Goal: Check status: Check status

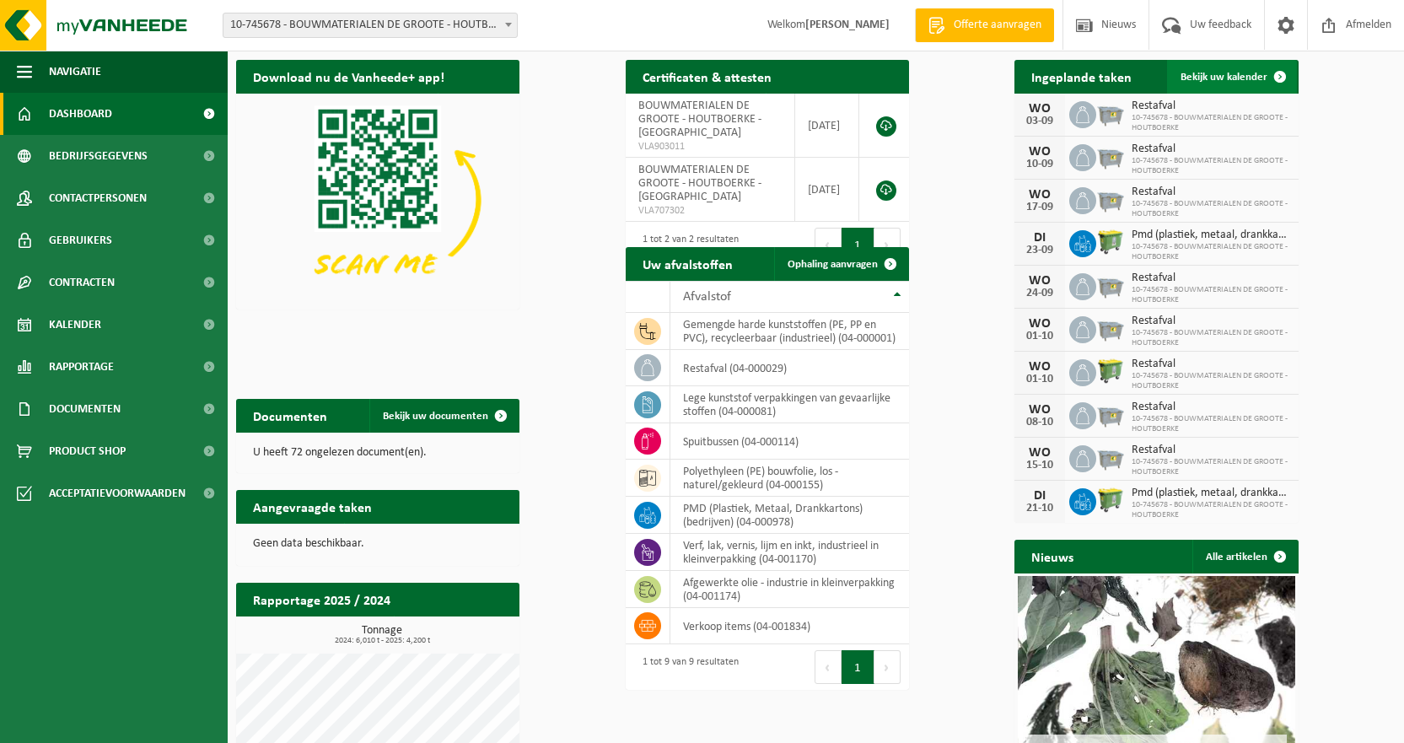
click at [1267, 72] on span "Bekijk uw kalender" at bounding box center [1223, 77] width 87 height 11
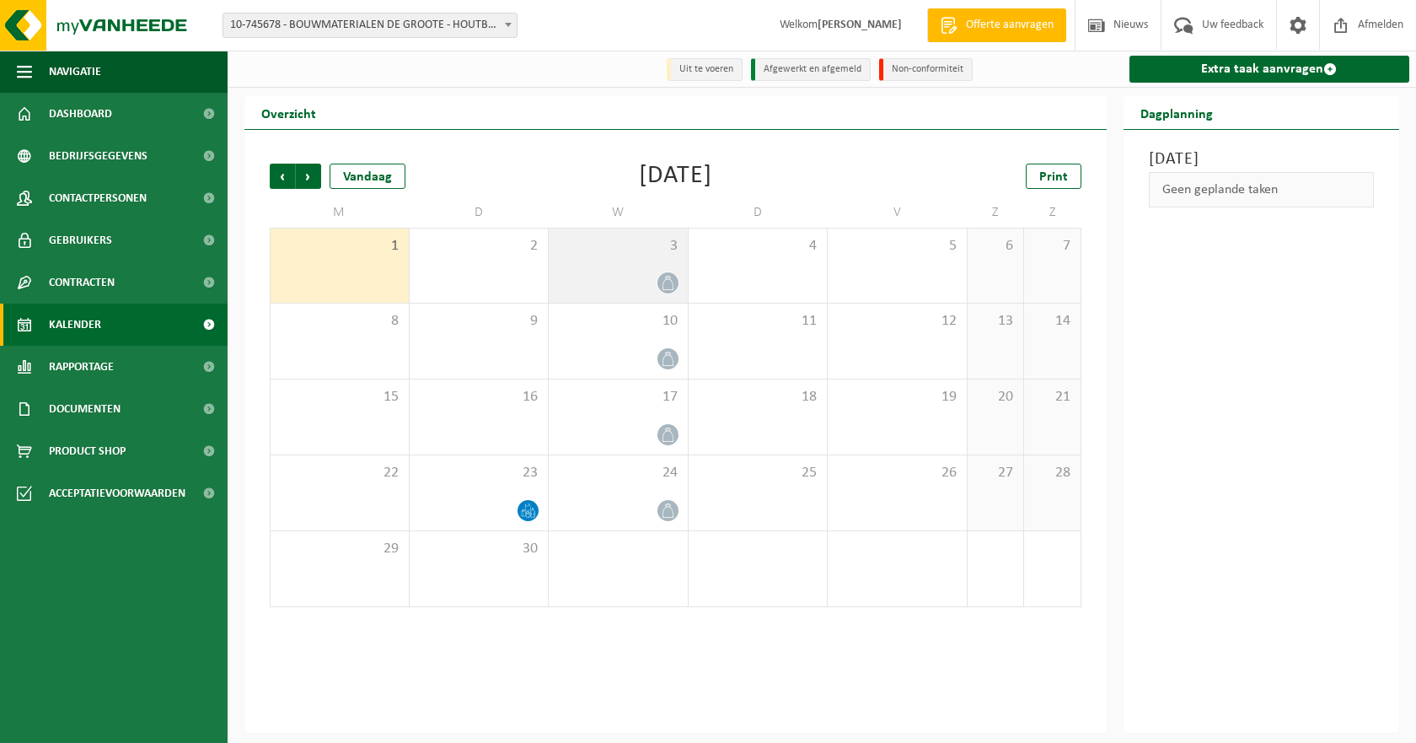
click at [658, 274] on div at bounding box center [618, 282] width 122 height 23
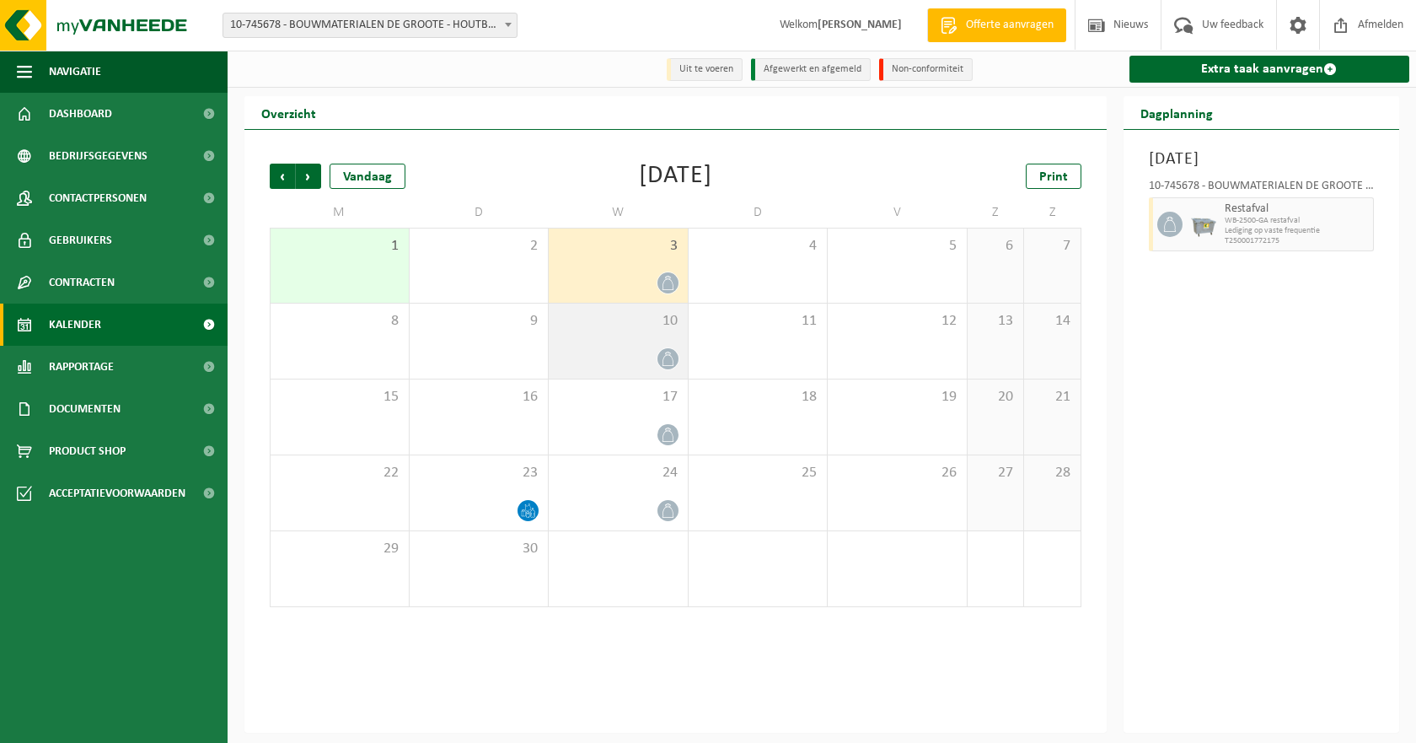
click at [654, 343] on div "10" at bounding box center [618, 340] width 139 height 75
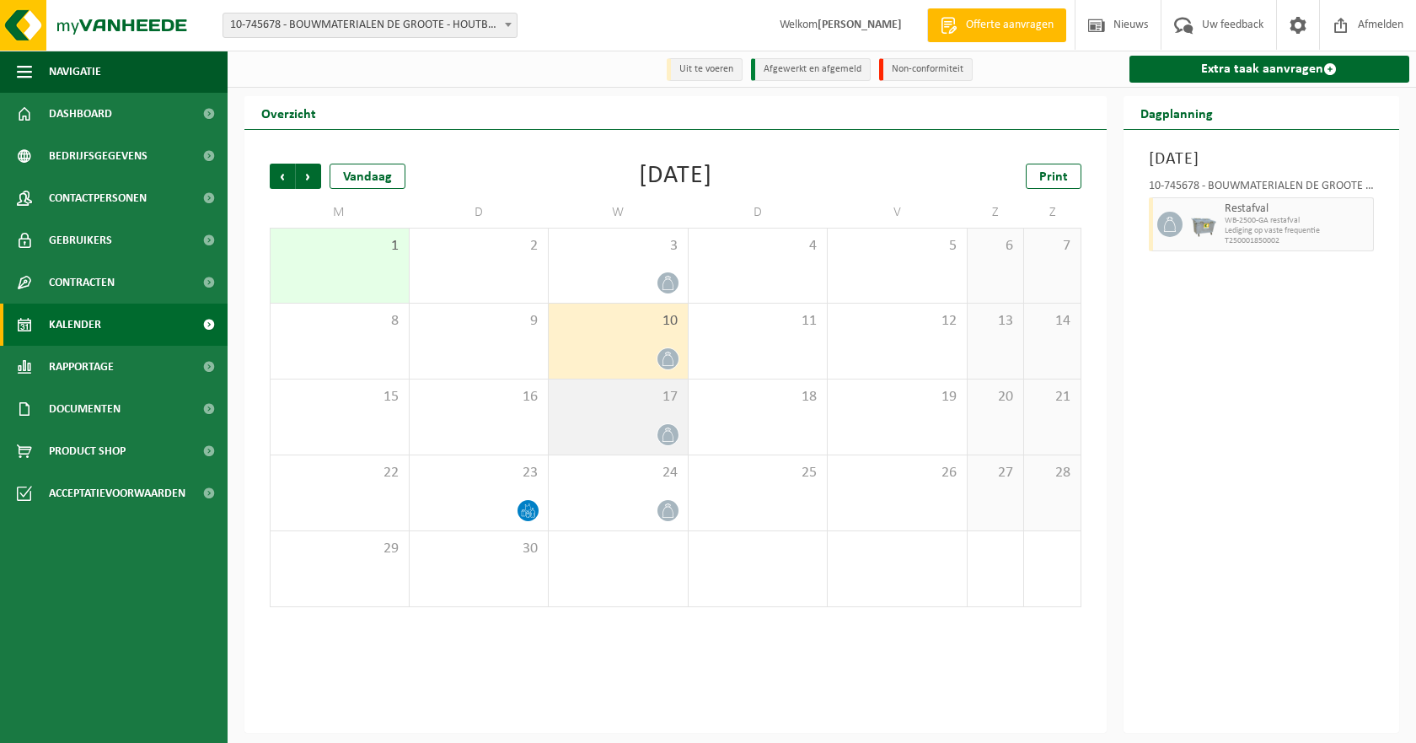
click at [671, 423] on div "17" at bounding box center [618, 416] width 139 height 75
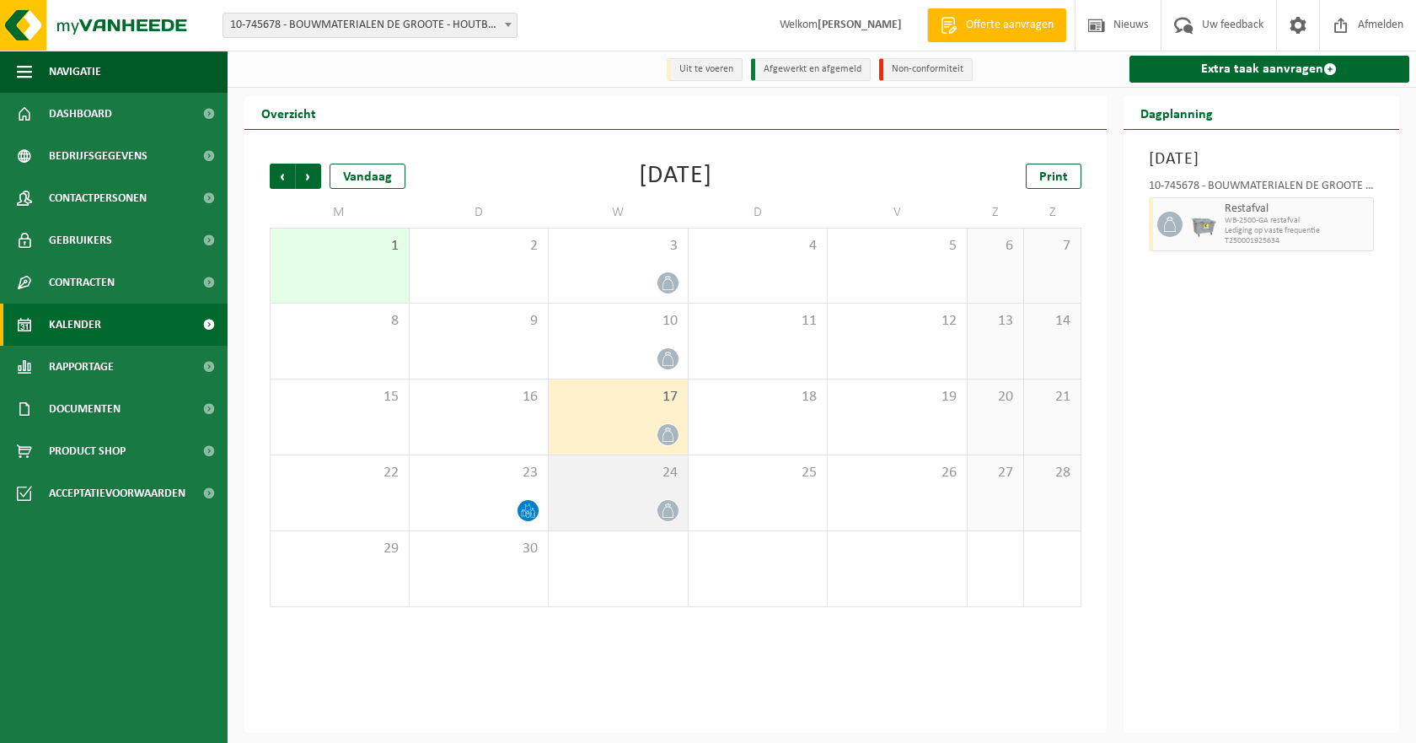
click at [656, 510] on div at bounding box center [618, 510] width 122 height 23
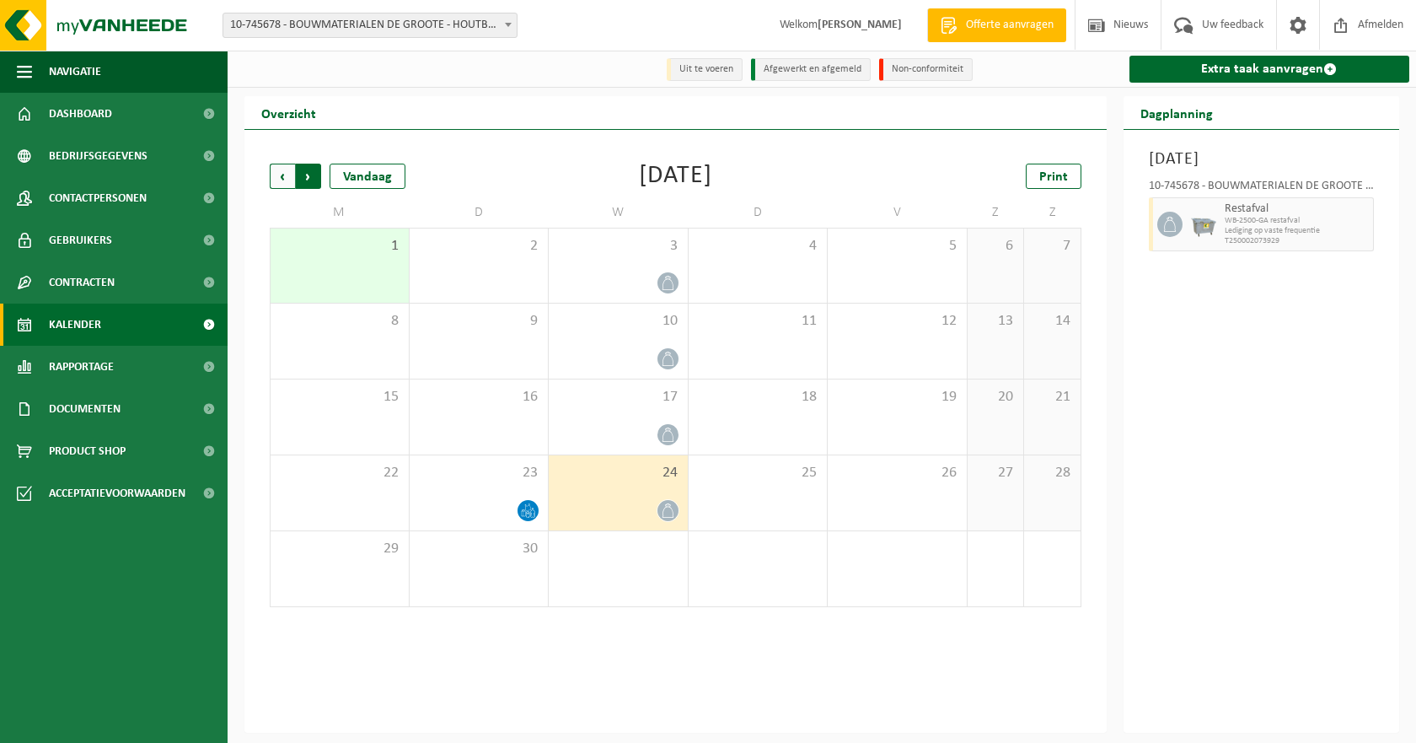
click at [286, 178] on span "Vorige" at bounding box center [282, 176] width 25 height 25
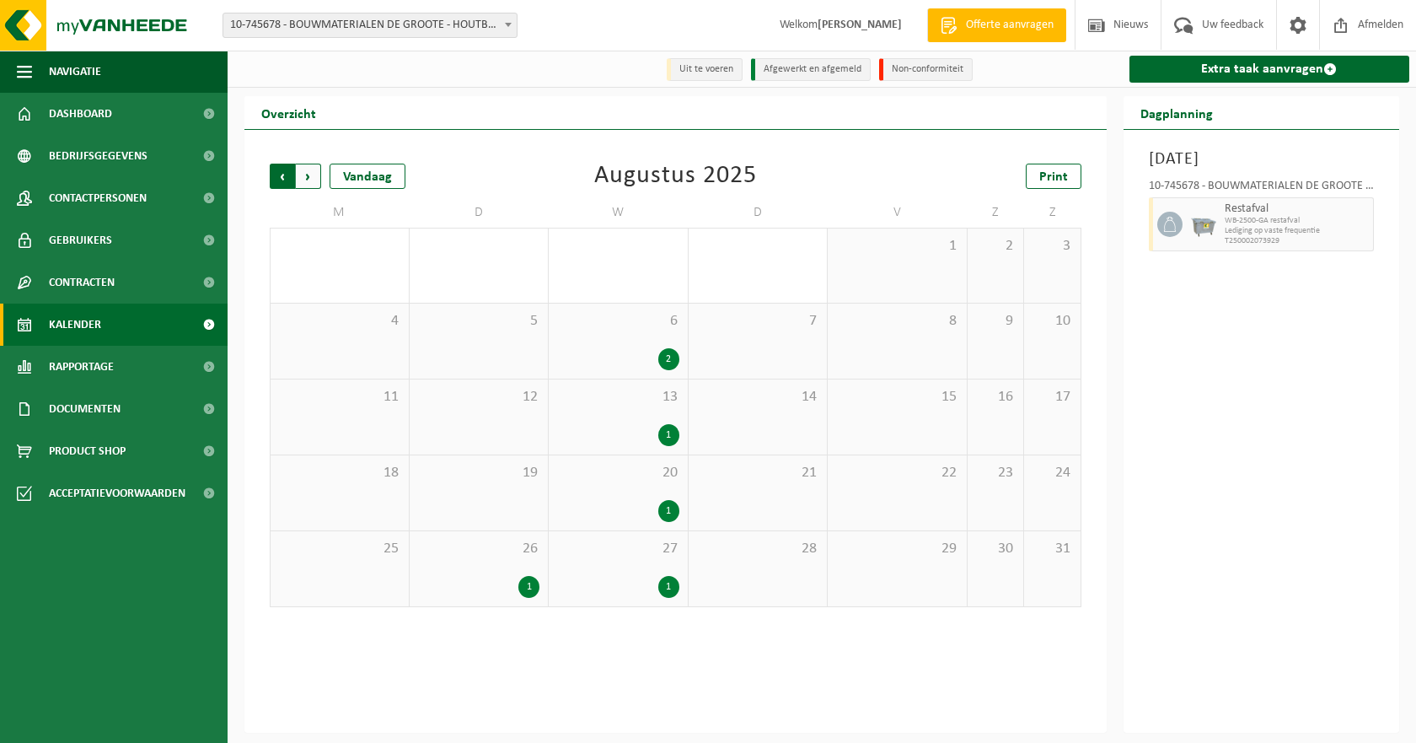
click at [311, 176] on span "Volgende" at bounding box center [308, 176] width 25 height 25
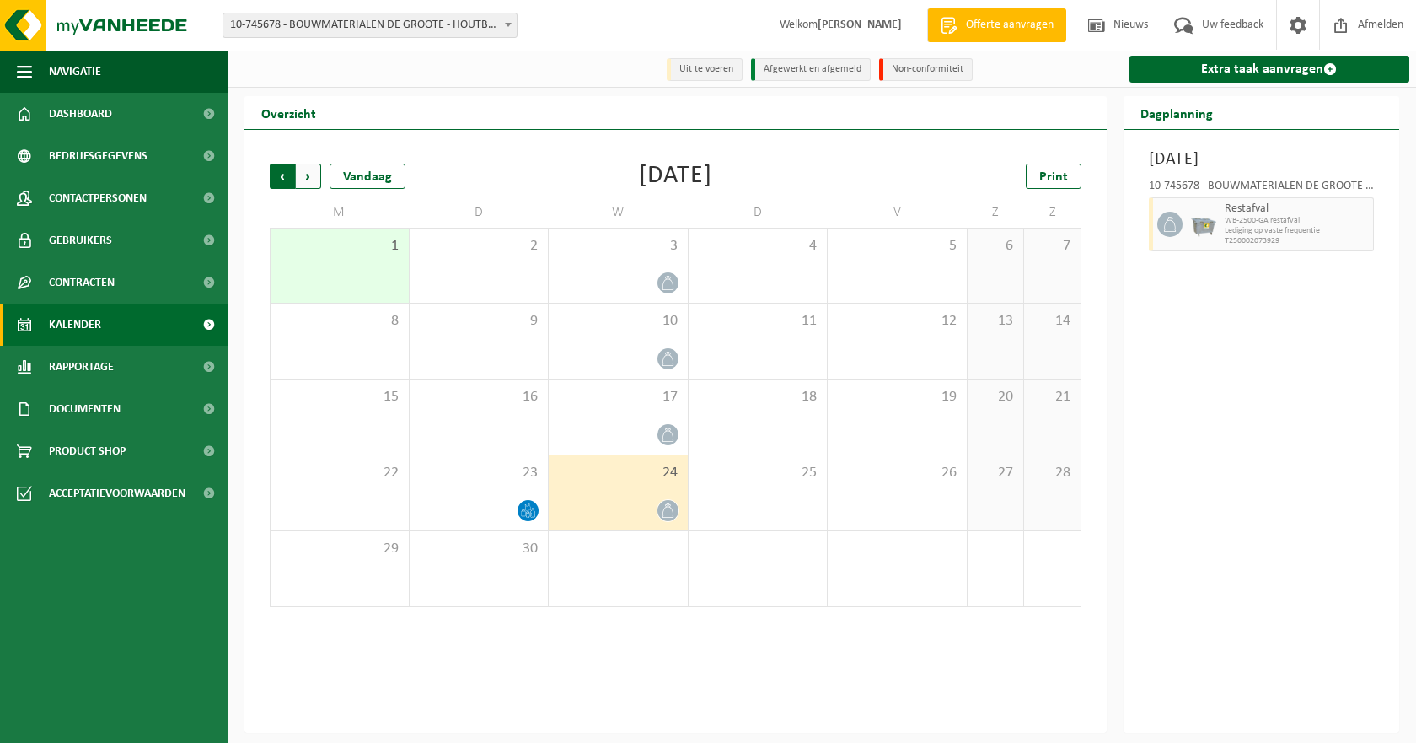
click at [312, 178] on span "Volgende" at bounding box center [308, 176] width 25 height 25
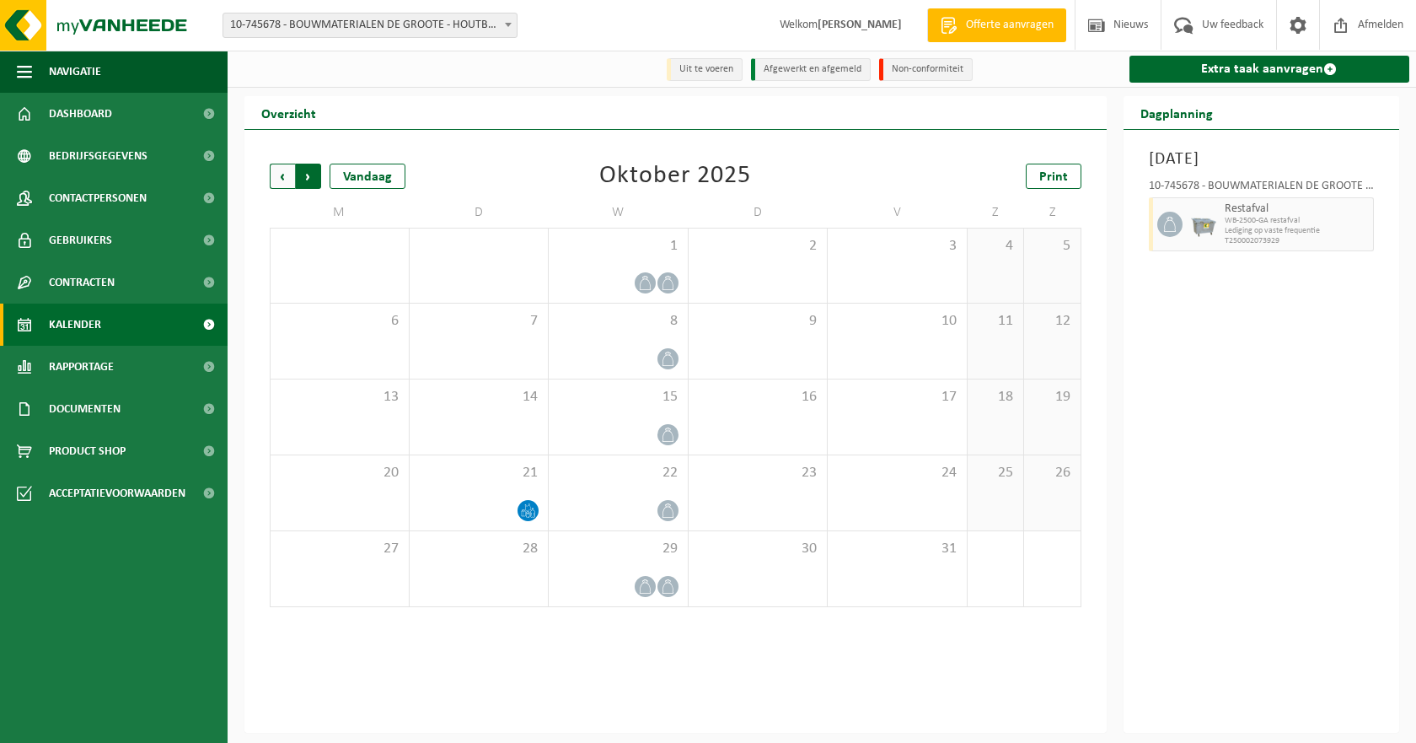
click at [285, 176] on span "Vorige" at bounding box center [282, 176] width 25 height 25
